Goal: Information Seeking & Learning: Compare options

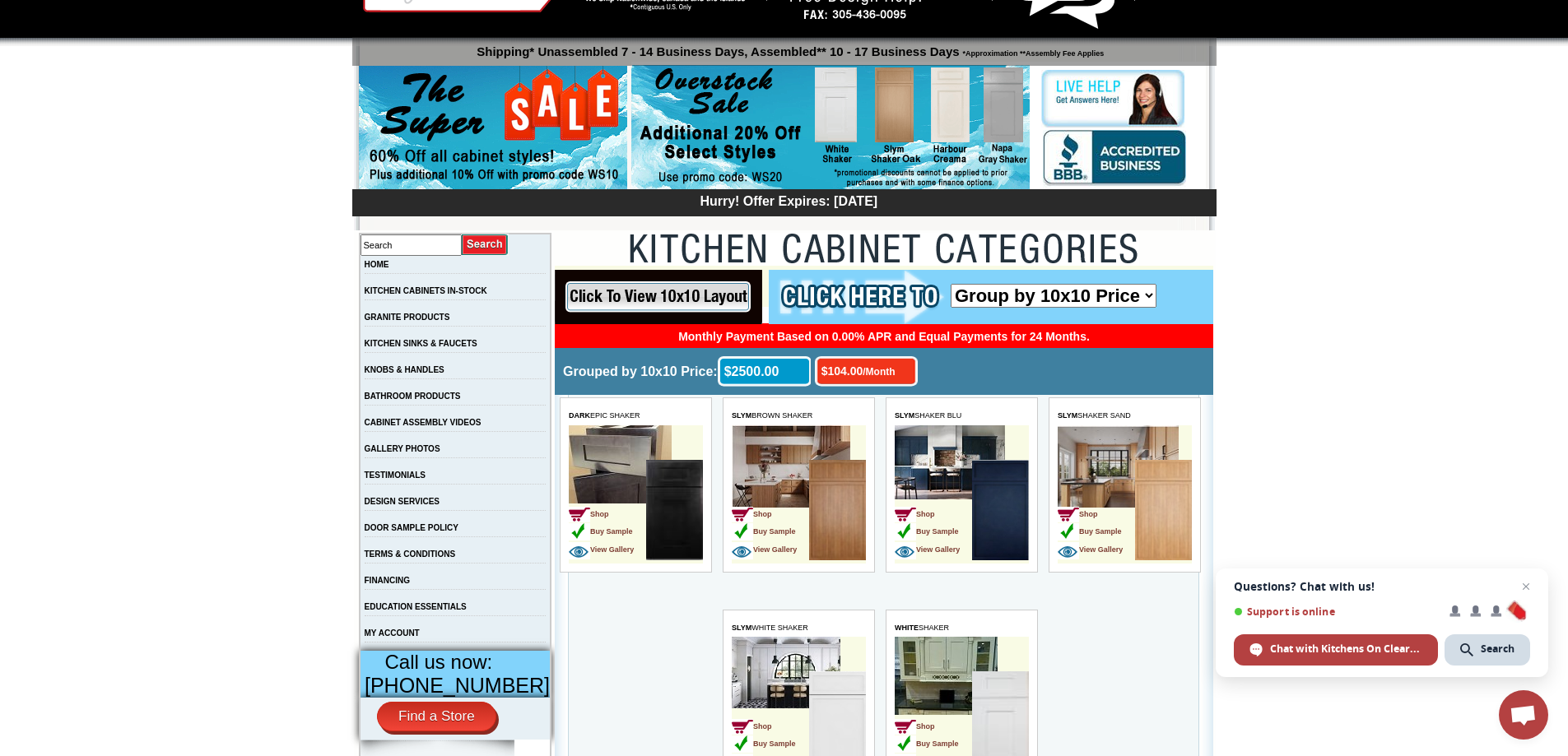
scroll to position [14, 0]
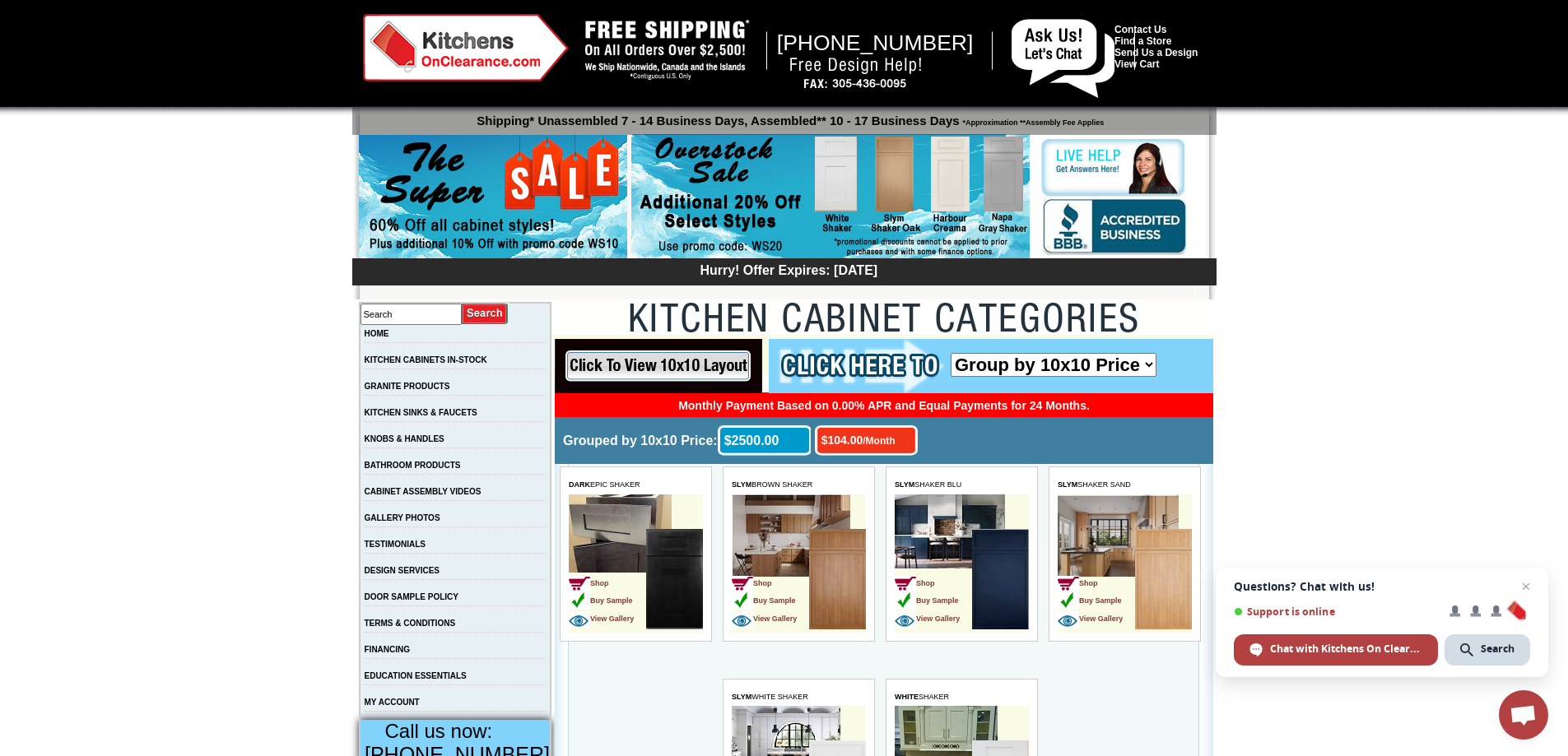
click at [1010, 190] on img at bounding box center [830, 197] width 399 height 126
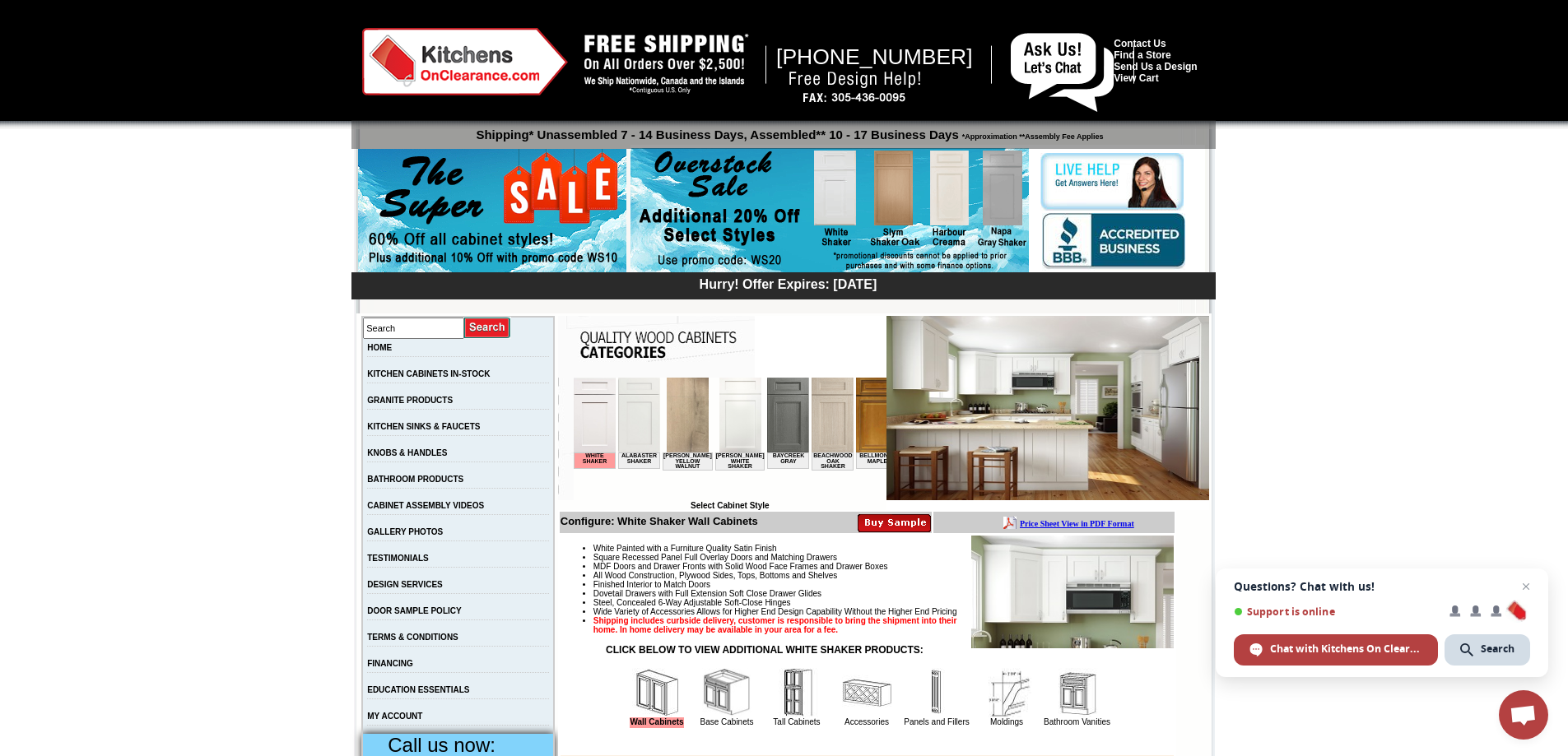
click at [683, 445] on img at bounding box center [687, 415] width 42 height 75
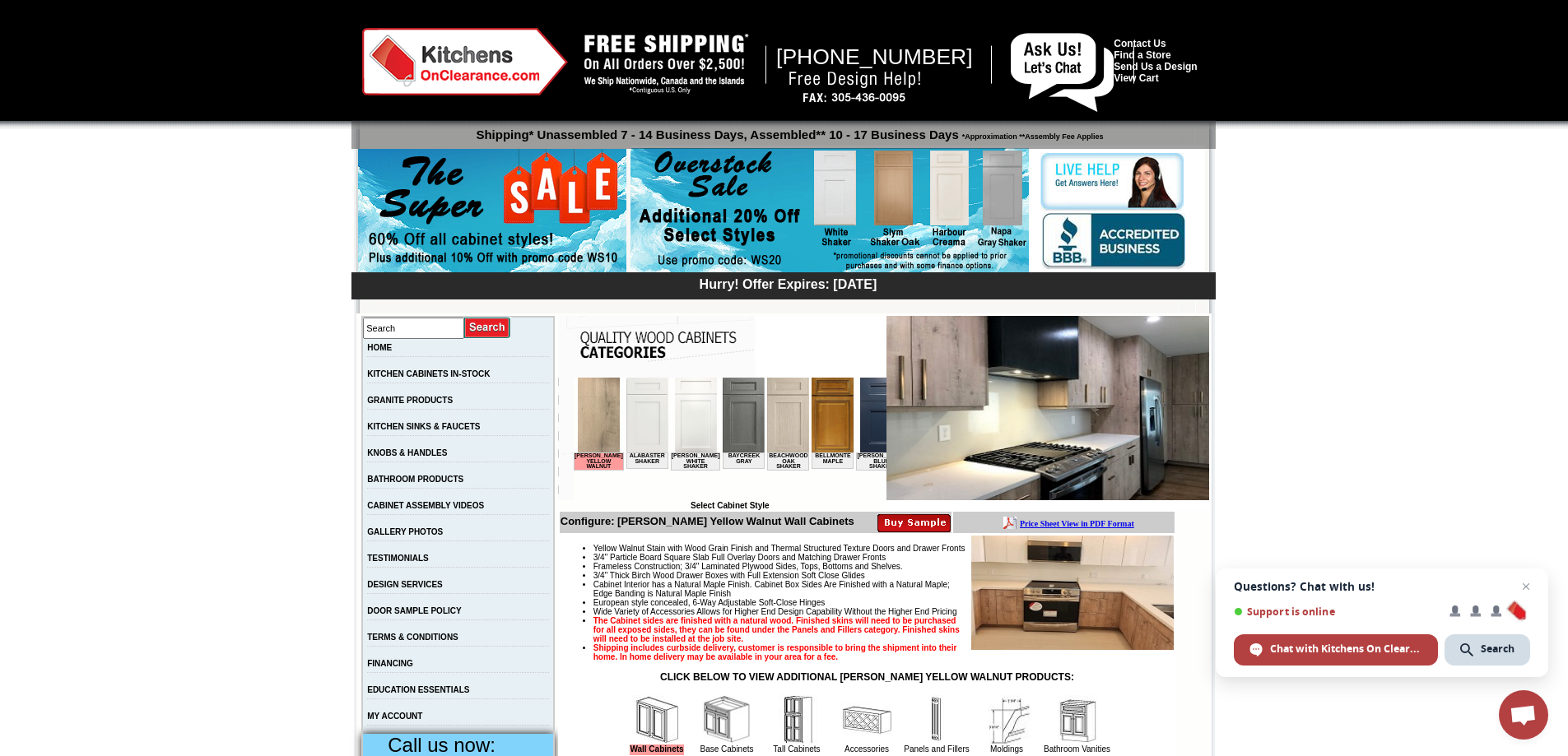
drag, startPoint x: 1580, startPoint y: 80, endPoint x: 1531, endPoint y: -98, distance: 184.6
click at [417, 535] on link "GALLERY PHOTOS" at bounding box center [404, 532] width 76 height 9
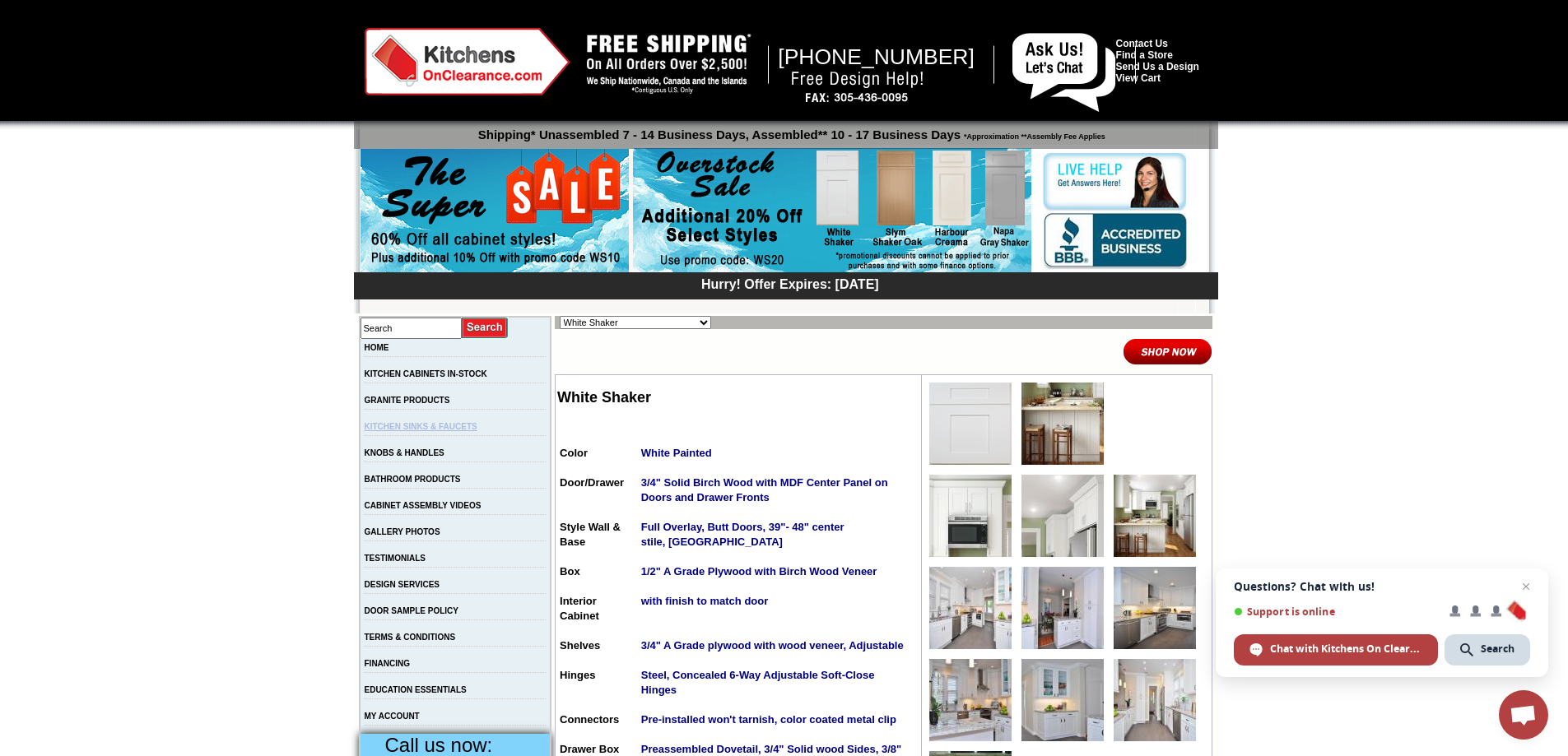
click at [447, 425] on link "KITCHEN SINKS & FAUCETS" at bounding box center [421, 427] width 113 height 9
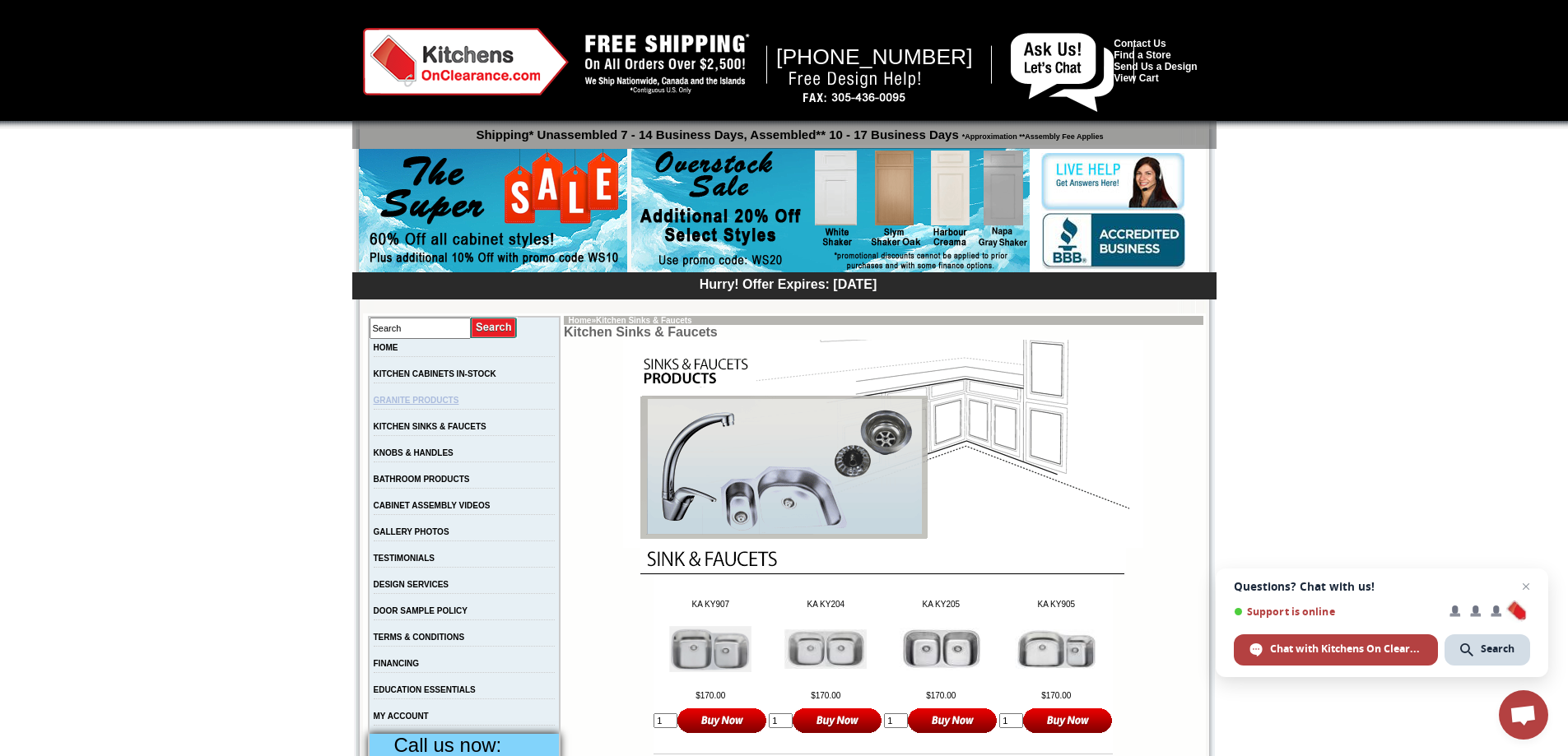
click at [456, 400] on link "GRANITE PRODUCTS" at bounding box center [417, 400] width 86 height 9
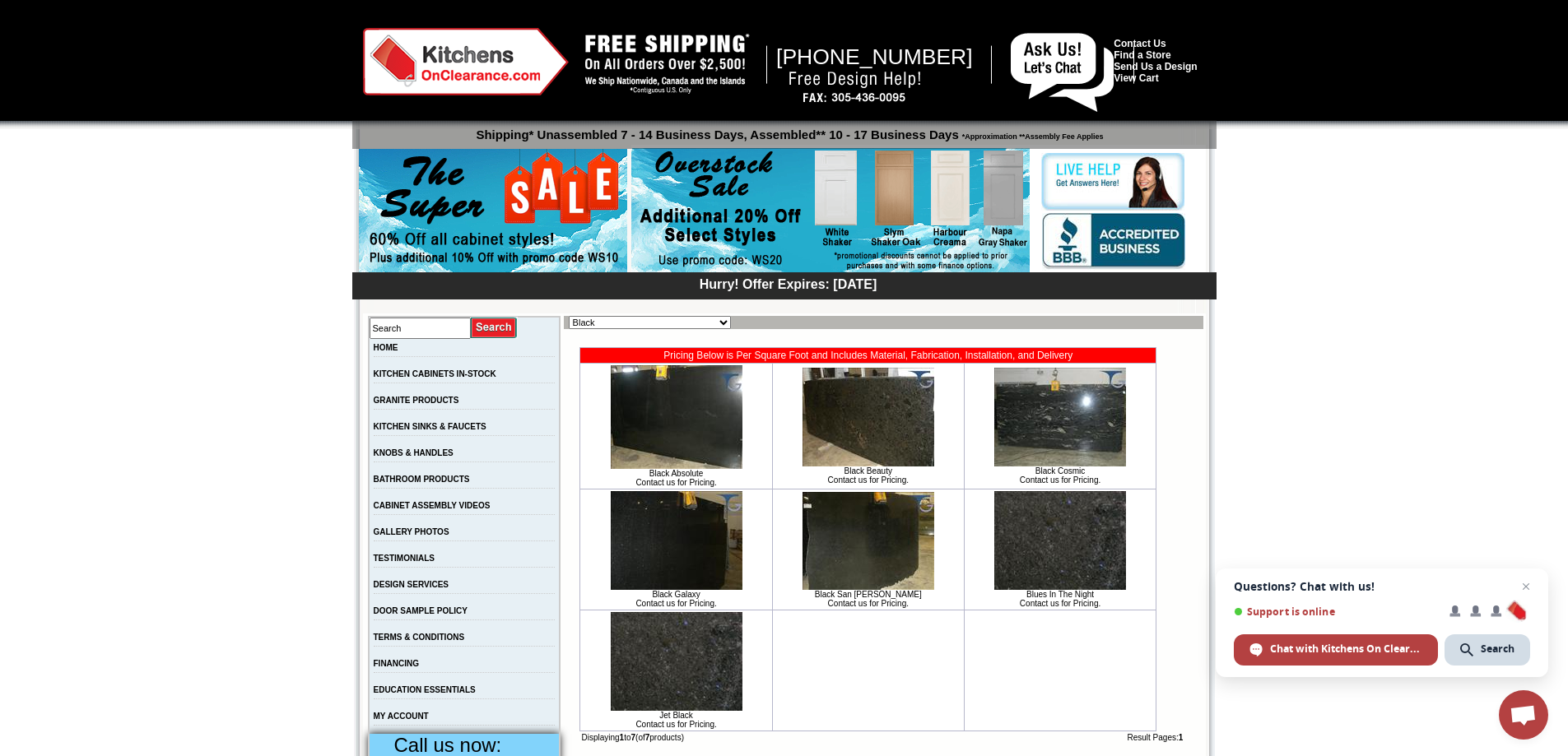
click at [831, 168] on img at bounding box center [830, 211] width 399 height 126
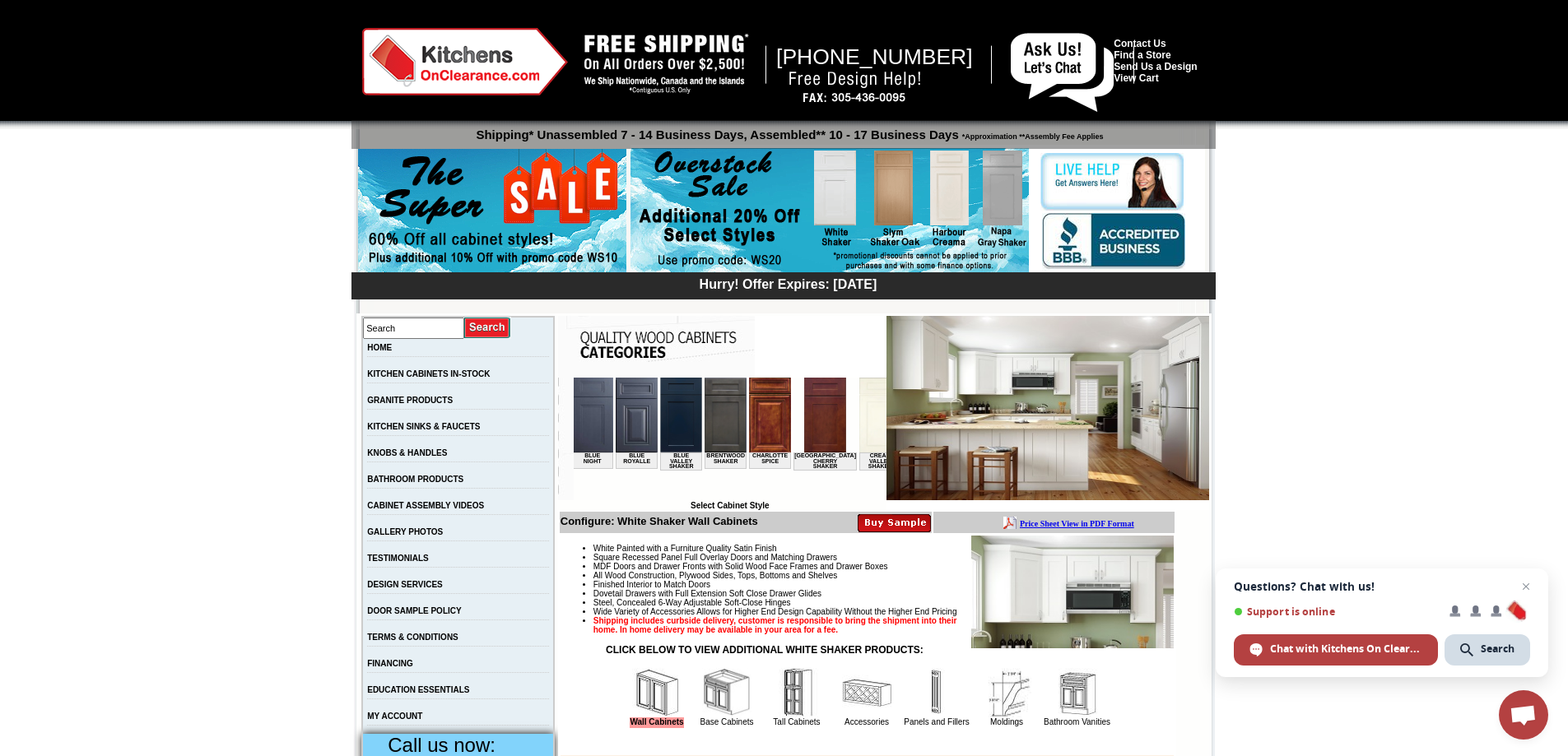
scroll to position [0, 637]
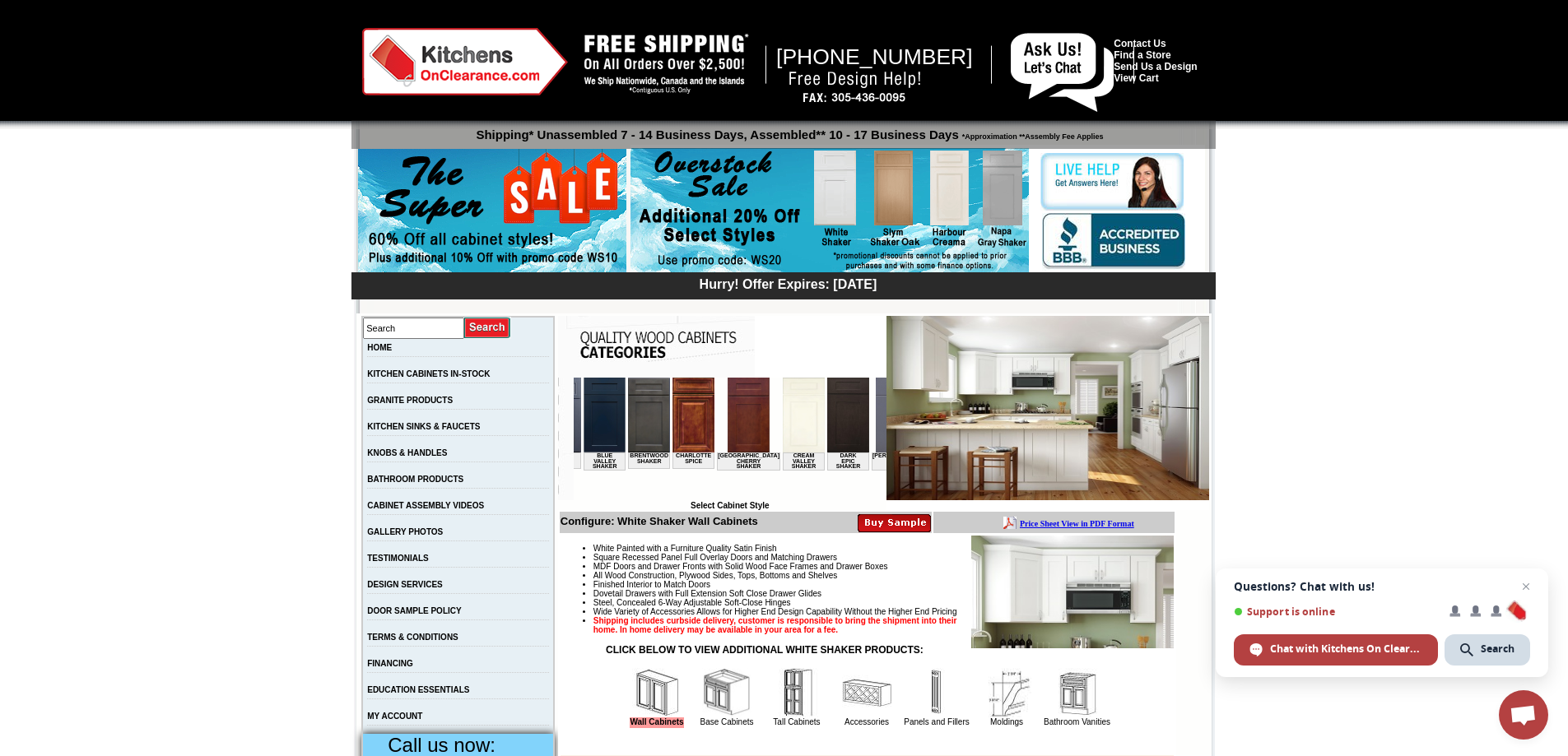
click at [875, 432] on img at bounding box center [896, 415] width 42 height 75
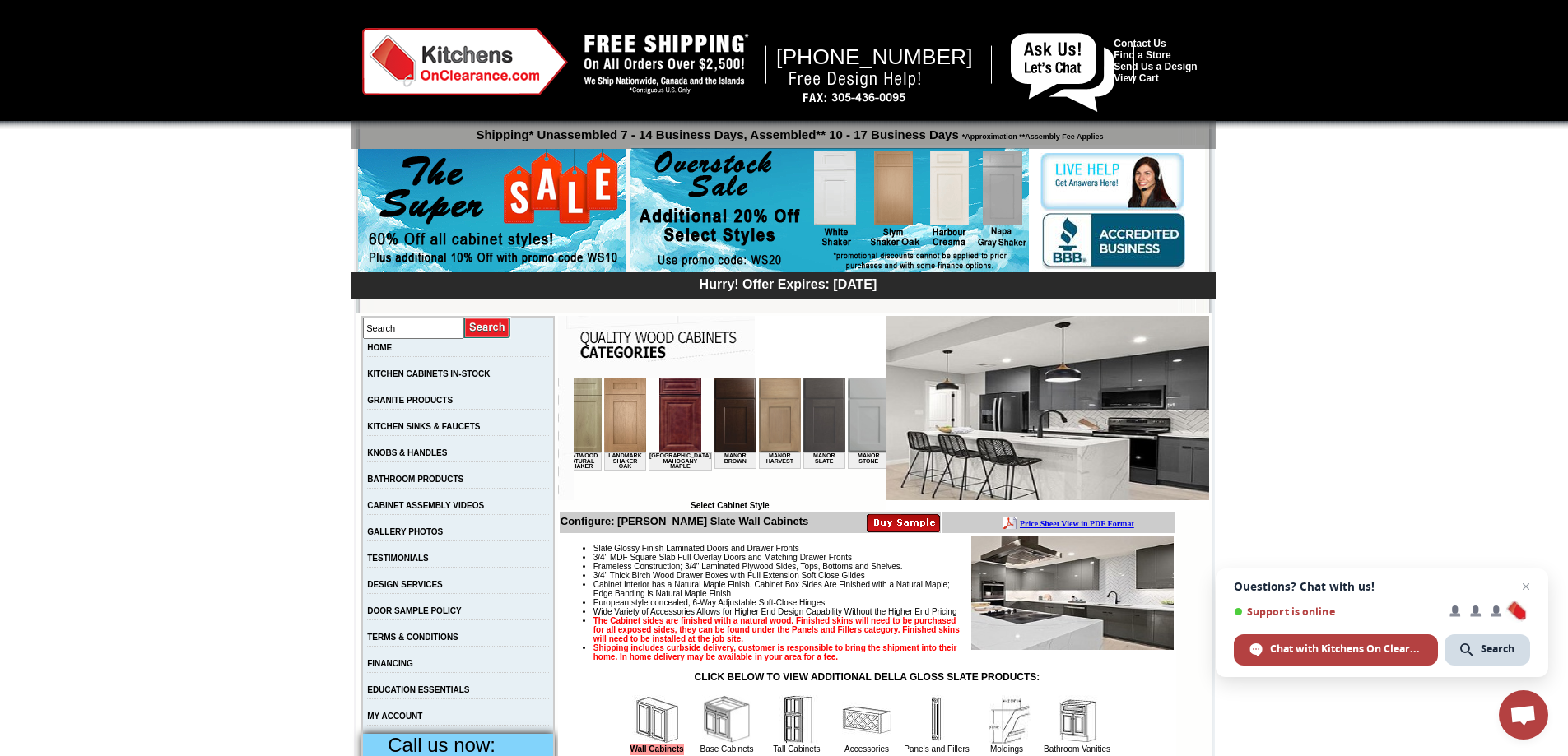
scroll to position [0, 1515]
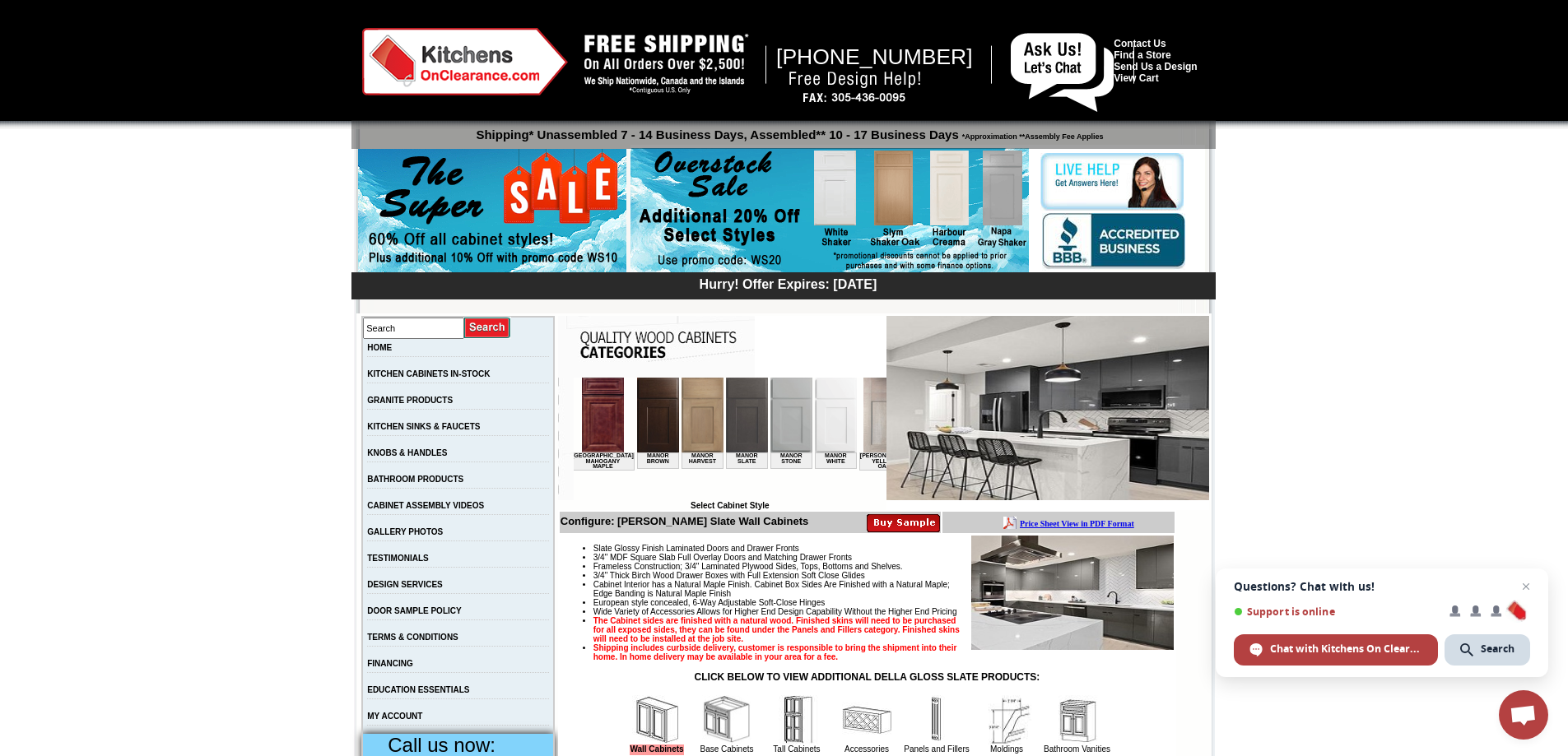
click at [911, 424] on img at bounding box center [932, 415] width 42 height 75
click at [911, 420] on img at bounding box center [932, 415] width 42 height 75
drag, startPoint x: 815, startPoint y: 420, endPoint x: 791, endPoint y: 380, distance: 46.6
click at [911, 419] on img at bounding box center [932, 415] width 42 height 75
